Goal: Task Accomplishment & Management: Manage account settings

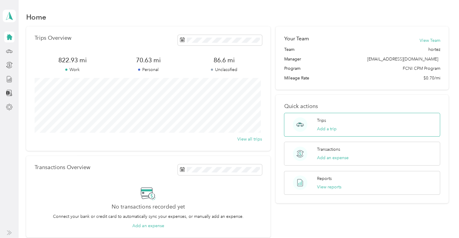
click at [351, 124] on div "Trips Add a trip" at bounding box center [362, 125] width 156 height 24
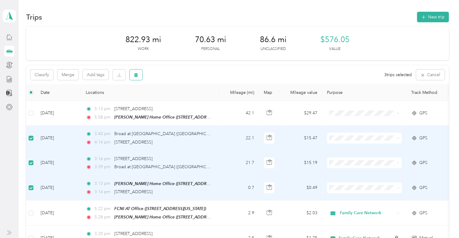
click at [138, 76] on icon "button" at bounding box center [136, 75] width 4 height 4
click at [178, 98] on button "Yes" at bounding box center [181, 100] width 12 height 10
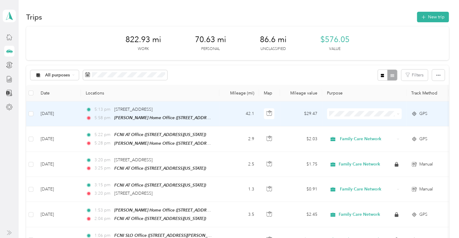
drag, startPoint x: 182, startPoint y: 109, endPoint x: 239, endPoint y: 63, distance: 72.9
click at [220, 110] on td "42.1" at bounding box center [239, 113] width 40 height 25
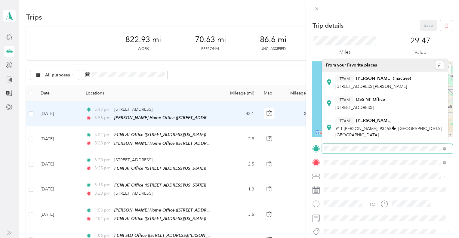
click at [303, 151] on div "Trip details Save This trip cannot be edited because it is either under review,…" at bounding box center [229, 119] width 459 height 238
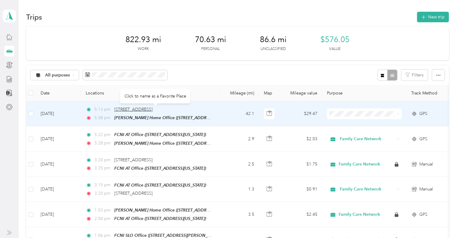
click at [153, 110] on span "[STREET_ADDRESS]" at bounding box center [133, 109] width 38 height 5
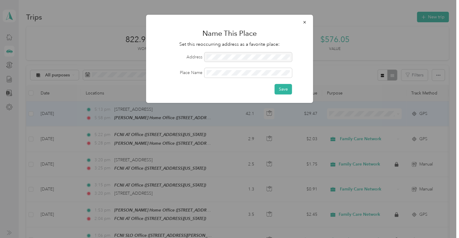
click at [298, 5] on div at bounding box center [229, 119] width 459 height 238
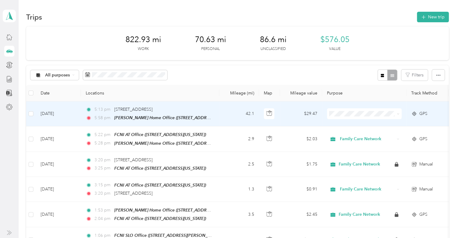
click at [226, 112] on td "42.1" at bounding box center [239, 113] width 40 height 25
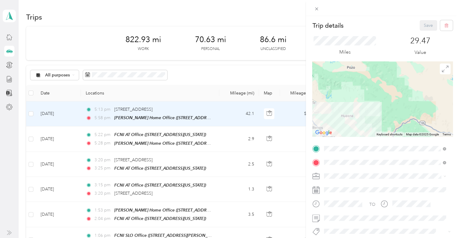
click at [196, 80] on div "Trip details Save This trip cannot be edited because it is either under review,…" at bounding box center [229, 119] width 459 height 238
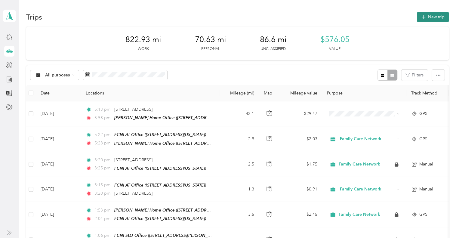
click at [434, 14] on button "New trip" at bounding box center [433, 17] width 32 height 11
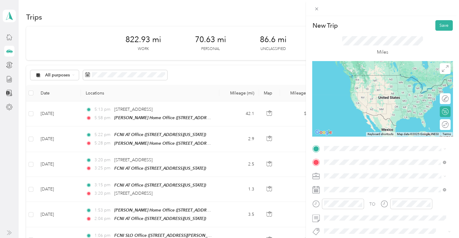
click at [410, 114] on li "[STREET_ADDRESS][US_STATE]" at bounding box center [385, 108] width 126 height 12
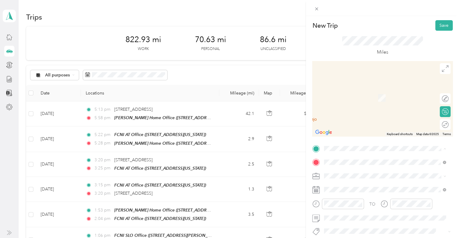
click at [370, 141] on strong "[PERSON_NAME] Home Office" at bounding box center [366, 140] width 62 height 5
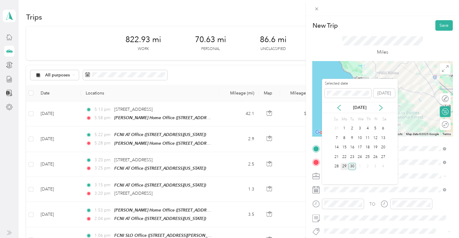
click at [345, 167] on div "29" at bounding box center [345, 167] width 8 height 8
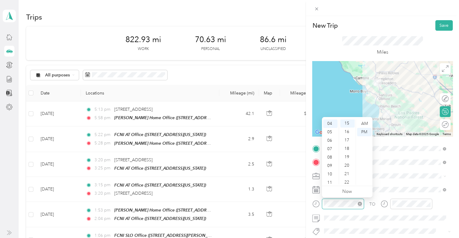
scroll to position [126, 0]
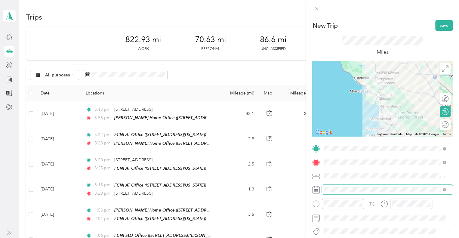
click at [381, 181] on div "TO Add photo" at bounding box center [382, 216] width 141 height 145
click at [345, 220] on div "Bfh" at bounding box center [385, 219] width 118 height 8
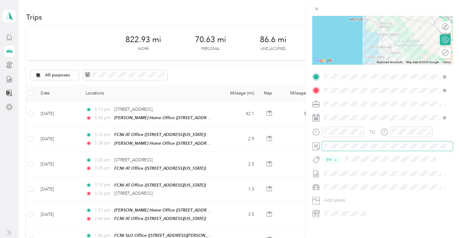
scroll to position [78, 0]
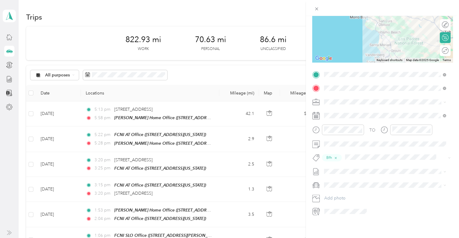
drag, startPoint x: 454, startPoint y: 79, endPoint x: 451, endPoint y: 55, distance: 24.3
click at [451, 55] on form "New Trip Save This trip cannot be edited because it is either under review, app…" at bounding box center [382, 81] width 153 height 270
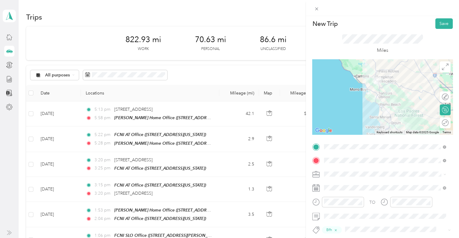
scroll to position [0, 0]
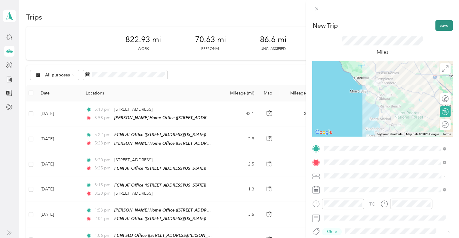
click at [442, 26] on button "Save" at bounding box center [443, 25] width 17 height 11
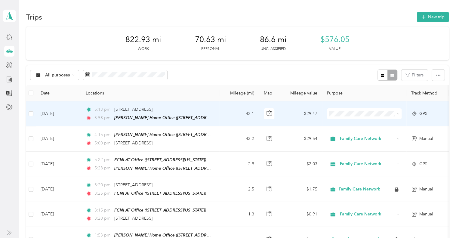
click at [411, 114] on icon at bounding box center [414, 113] width 6 height 5
click at [411, 238] on div at bounding box center [228, 238] width 456 height 0
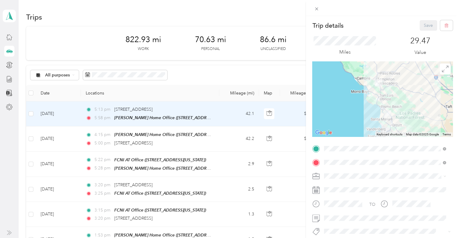
click at [367, 187] on div "Family Care Network" at bounding box center [385, 186] width 118 height 6
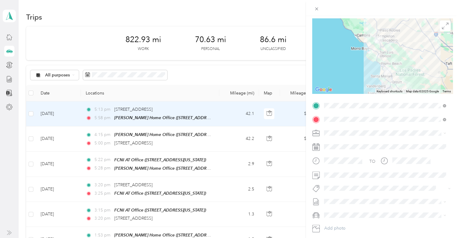
scroll to position [59, 0]
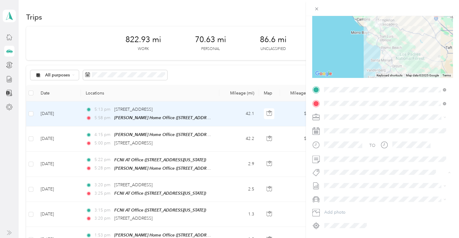
click at [346, 181] on div "Bfh" at bounding box center [385, 183] width 118 height 8
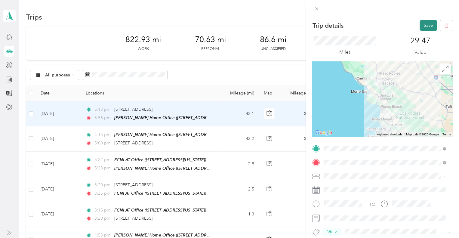
click at [425, 25] on button "Save" at bounding box center [428, 25] width 17 height 11
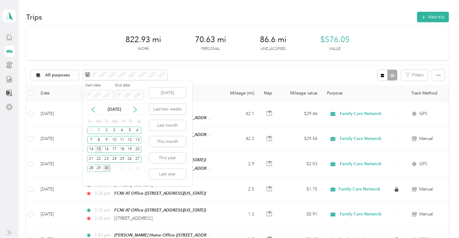
click at [98, 150] on div "15" at bounding box center [99, 150] width 8 height 8
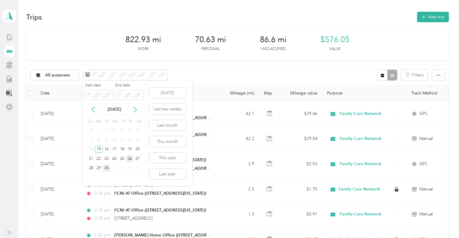
click at [130, 160] on div "26" at bounding box center [130, 159] width 8 height 8
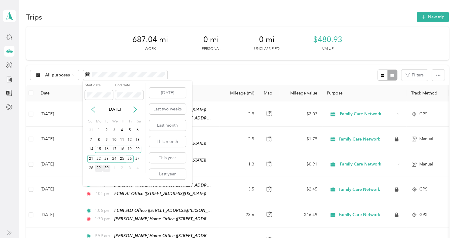
click at [100, 168] on div "29" at bounding box center [99, 169] width 8 height 8
click at [104, 168] on div "30" at bounding box center [107, 169] width 8 height 8
